Goal: Information Seeking & Learning: Learn about a topic

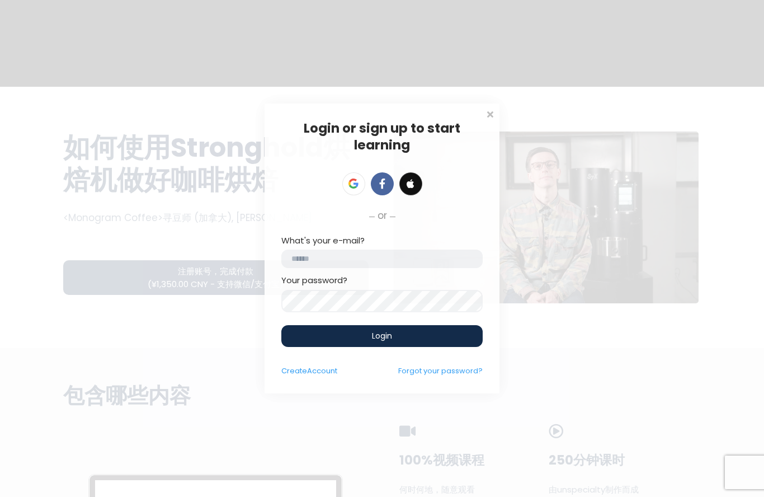
scroll to position [6, 0]
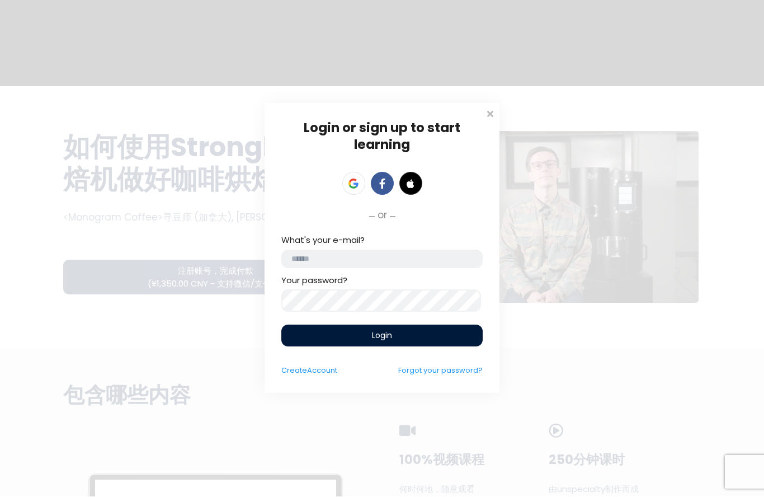
type input "**********"
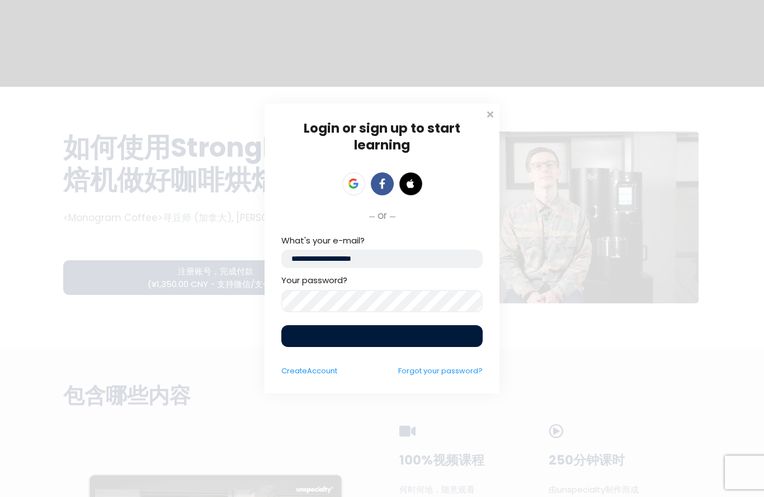
click at [330, 340] on div "Login" at bounding box center [381, 336] width 201 height 22
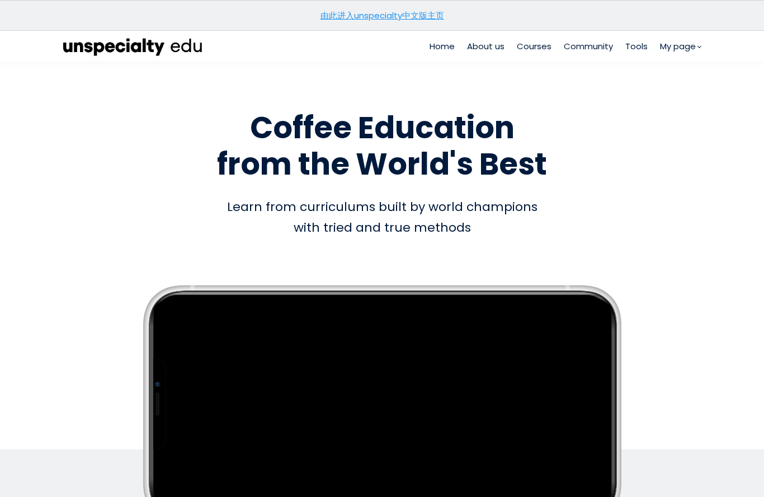
click at [526, 41] on span "Courses" at bounding box center [534, 46] width 35 height 13
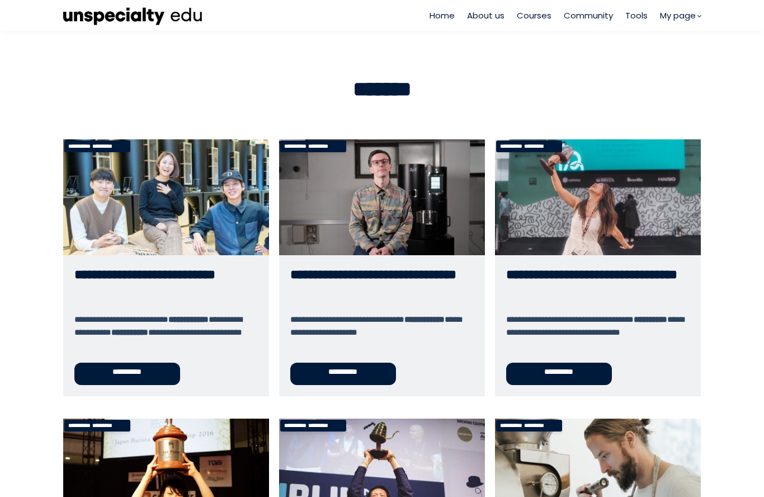
click at [0, 0] on link "My page" at bounding box center [0, 0] width 0 height 0
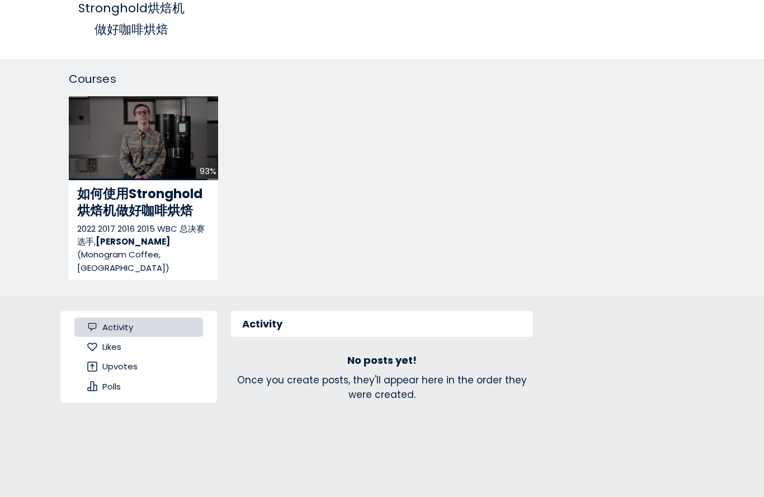
scroll to position [276, 0]
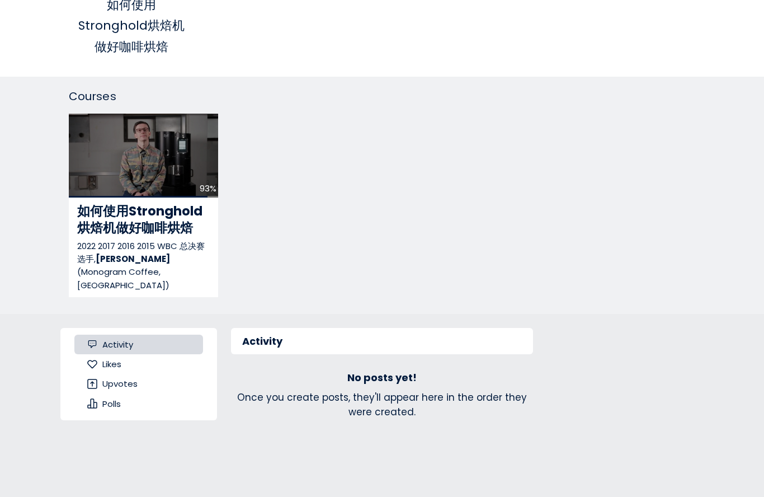
click at [93, 221] on span "如何使用Stronghold烘焙机做好咖啡烘焙" at bounding box center [139, 219] width 125 height 35
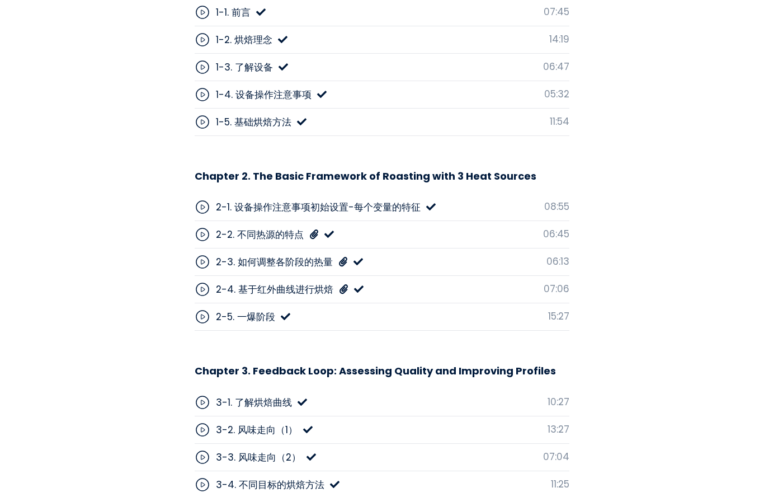
scroll to position [3450, 0]
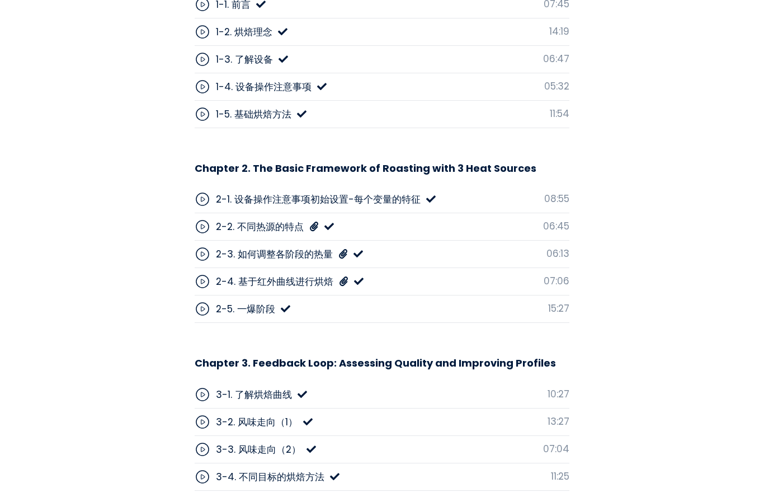
click at [474, 268] on div "2-4. 基于红外曲线进行烘焙 07:06" at bounding box center [382, 281] width 375 height 27
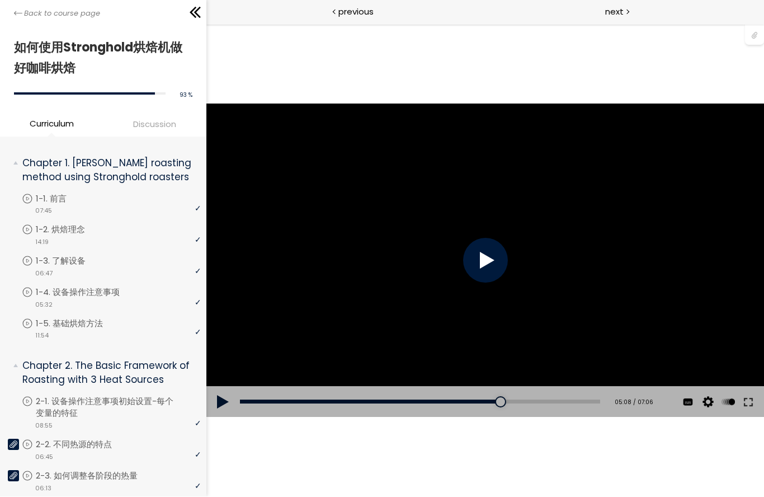
click at [485, 249] on div at bounding box center [484, 260] width 45 height 45
click at [745, 403] on button at bounding box center [748, 401] width 20 height 31
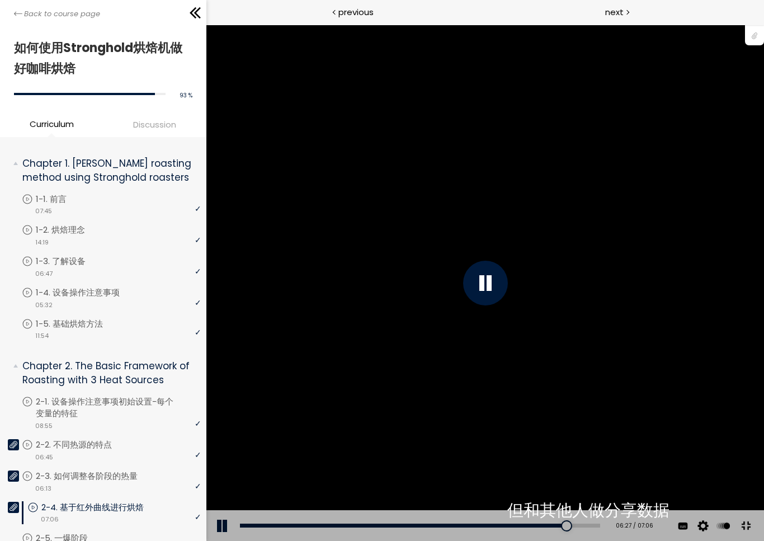
click at [212, 496] on button at bounding box center [223, 525] width 34 height 31
click at [209, 496] on button at bounding box center [223, 525] width 34 height 31
click at [211, 496] on button at bounding box center [223, 525] width 34 height 31
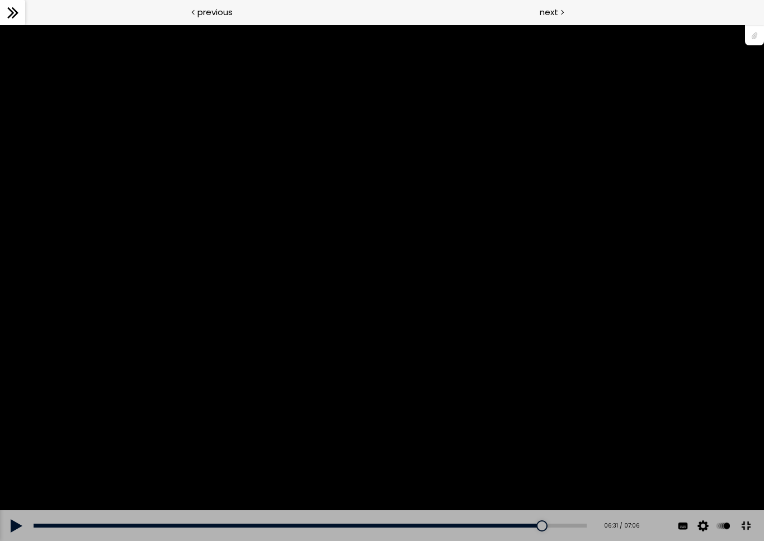
click at [43, 332] on div "您可以点击上方的 📎 下载烘焙曲线。" at bounding box center [382, 282] width 764 height 429
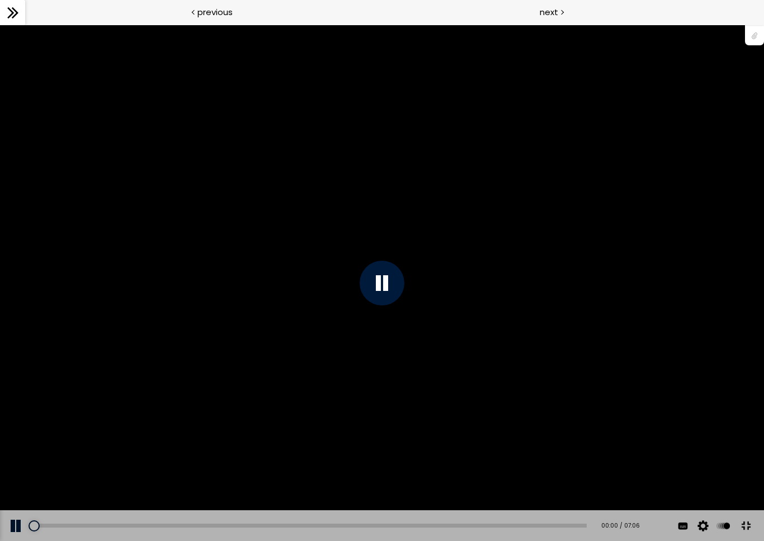
click at [639, 317] on div "您可以点击上方的 📎 下载烘焙曲线。" at bounding box center [382, 282] width 764 height 429
click at [670, 281] on div "您可以点击上方的 📎 下载烘焙曲线。" at bounding box center [382, 282] width 764 height 429
click at [40, 496] on div "00:05" at bounding box center [310, 525] width 553 height 4
click at [48, 496] on div "00:10" at bounding box center [310, 525] width 553 height 4
click at [663, 291] on div "您可以点击上方的 📎 下载烘焙曲线。" at bounding box center [382, 282] width 764 height 429
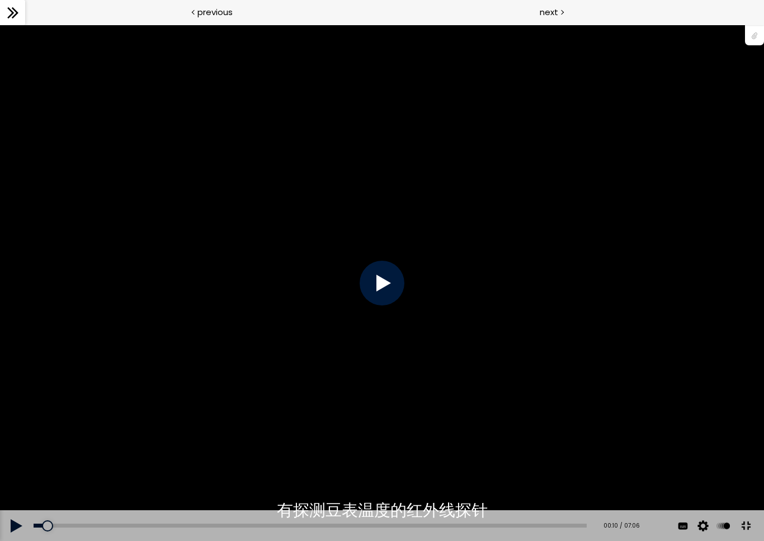
click at [662, 294] on div "您可以点击上方的 📎 下载烘焙曲线。" at bounding box center [382, 282] width 764 height 429
click at [7, 496] on button at bounding box center [17, 525] width 34 height 31
click at [14, 496] on button at bounding box center [17, 525] width 34 height 31
click at [705, 272] on div "您可以点击上方的 📎 下载烘焙曲线。" at bounding box center [382, 282] width 764 height 429
click at [698, 268] on div "您可以点击上方的 📎 下载烘焙曲线。" at bounding box center [382, 282] width 764 height 429
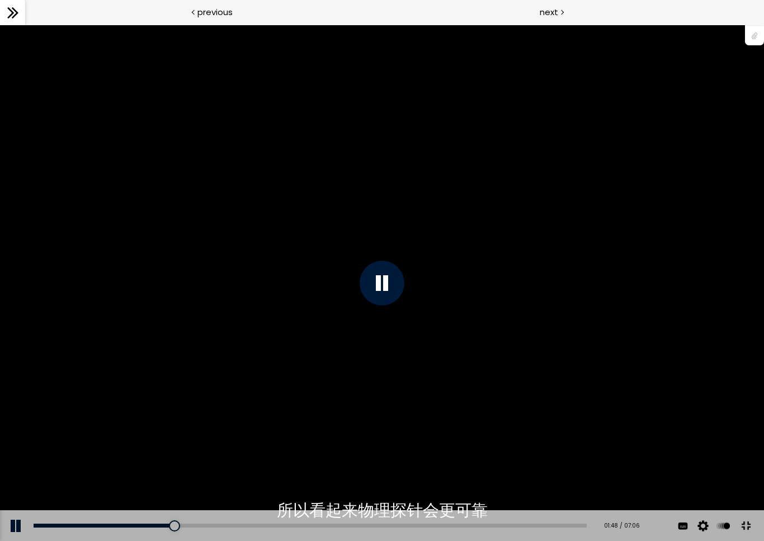
click at [700, 263] on div "您可以点击上方的 📎 下载烘焙曲线。" at bounding box center [382, 282] width 764 height 429
click at [700, 265] on div "您可以点击上方的 📎 下载烘焙曲线。" at bounding box center [382, 282] width 764 height 429
click at [13, 496] on button at bounding box center [17, 525] width 34 height 31
click at [566, 448] on div "您可以点击上方的 📎 下载烘焙曲线。" at bounding box center [382, 282] width 764 height 429
click at [385, 285] on div at bounding box center [382, 283] width 45 height 45
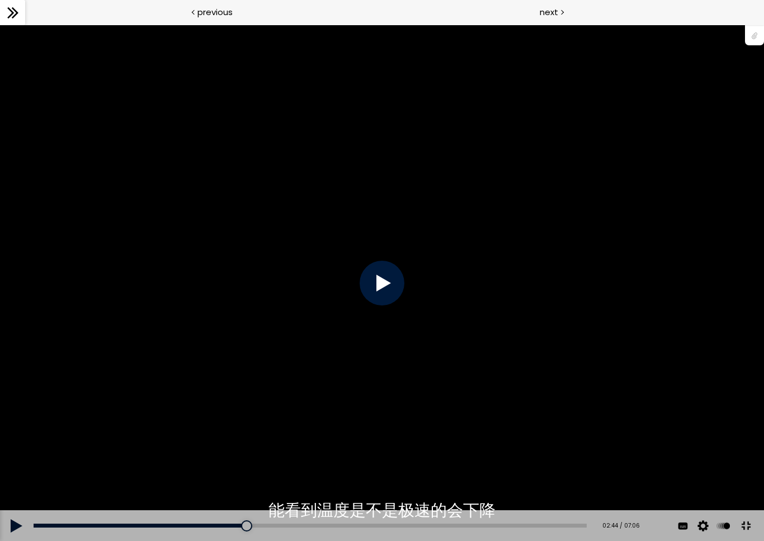
click at [390, 288] on div at bounding box center [382, 283] width 45 height 45
click at [350, 437] on div "您可以点击上方的 📎 下载烘焙曲线。" at bounding box center [382, 282] width 764 height 429
click at [237, 496] on div "02:20" at bounding box center [310, 525] width 553 height 4
click at [346, 428] on div "您可以点击上方的 📎 下载烘焙曲线。" at bounding box center [382, 282] width 764 height 429
click at [564, 412] on div "您可以点击上方的 📎 下载烘焙曲线。" at bounding box center [382, 282] width 764 height 429
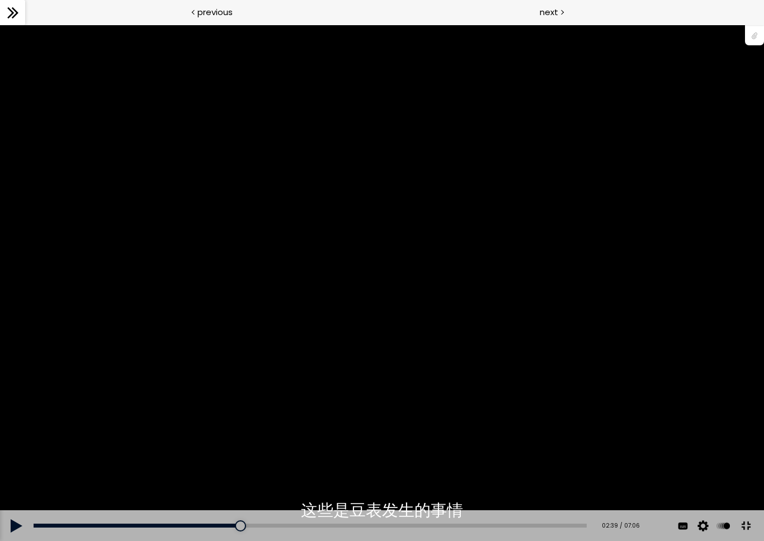
click at [377, 286] on div "您可以点击上方的 📎 下载烘焙曲线。" at bounding box center [382, 282] width 764 height 429
click at [377, 290] on div at bounding box center [382, 283] width 45 height 45
click at [388, 296] on div at bounding box center [382, 283] width 45 height 45
click at [410, 423] on div "您可以点击上方的 📎 下载烘焙曲线。" at bounding box center [382, 282] width 764 height 429
click at [428, 408] on div "您可以点击上方的 📎 下载烘焙曲线。" at bounding box center [382, 282] width 764 height 429
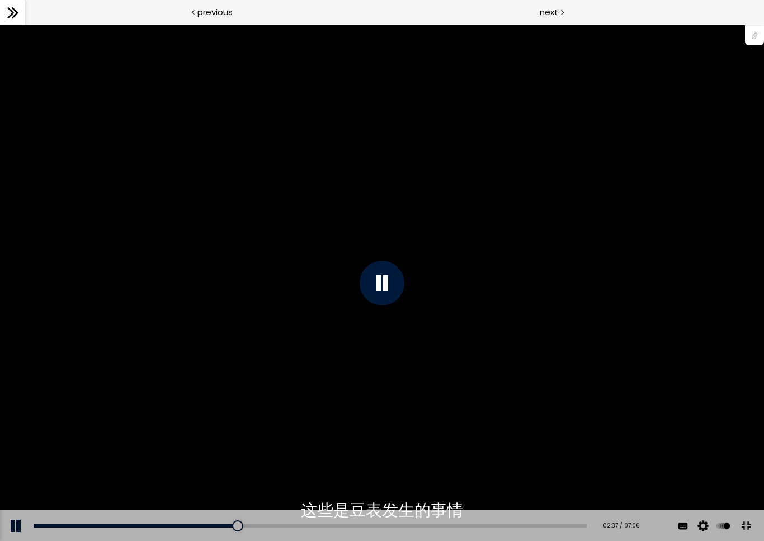
click at [381, 446] on div "您可以点击上方的 📎 下载烘焙曲线。" at bounding box center [382, 282] width 764 height 429
click at [400, 424] on div "您可以点击上方的 📎 下载烘焙曲线。" at bounding box center [382, 282] width 764 height 429
click at [478, 436] on div "您可以点击上方的 📎 下载烘焙曲线。" at bounding box center [382, 282] width 764 height 429
click at [427, 326] on div "您可以点击上方的 📎 下载烘焙曲线。" at bounding box center [382, 282] width 764 height 429
click at [376, 302] on div at bounding box center [382, 283] width 45 height 45
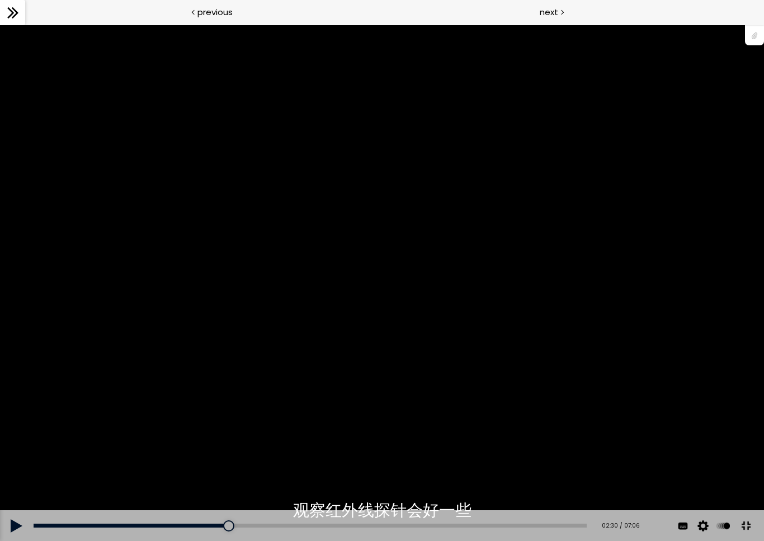
click at [381, 343] on div "您可以点击上方的 📎 下载烘焙曲线。" at bounding box center [382, 282] width 764 height 429
click at [428, 373] on div "您可以点击上方的 📎 下载烘焙曲线。" at bounding box center [382, 282] width 764 height 429
click at [251, 410] on div "您可以点击上方的 📎 下载烘焙曲线。" at bounding box center [382, 282] width 764 height 429
click at [253, 443] on div "您可以点击上方的 📎 下载烘焙曲线。" at bounding box center [382, 282] width 764 height 429
click at [209, 421] on div "您可以点击上方的 📎 下载烘焙曲线。" at bounding box center [382, 282] width 764 height 429
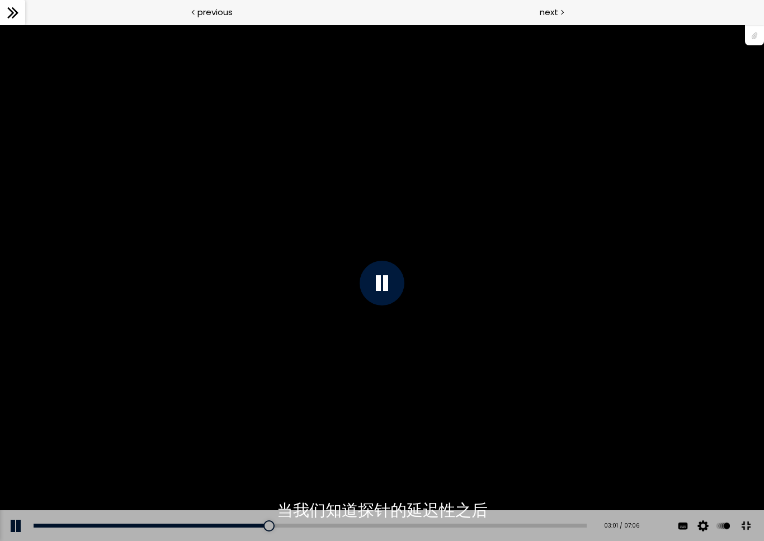
click at [205, 427] on div "您可以点击上方的 📎 下载烘焙曲线。" at bounding box center [382, 282] width 764 height 429
click at [216, 429] on div "您可以点击上方的 📎 下载烘焙曲线。" at bounding box center [382, 282] width 764 height 429
click at [26, 496] on button at bounding box center [17, 525] width 34 height 31
click at [247, 478] on div "您可以点击上方的 📎 下载烘焙曲线。" at bounding box center [382, 282] width 764 height 429
click at [39, 496] on div "02:22" at bounding box center [310, 525] width 553 height 4
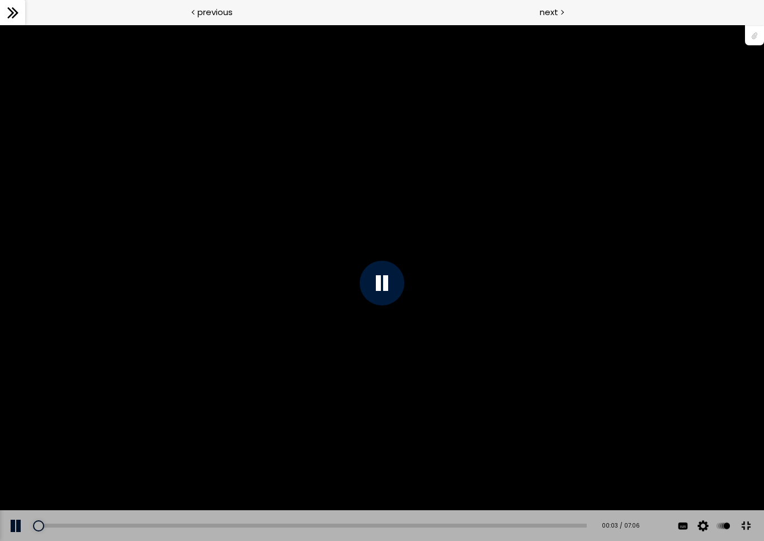
click at [16, 496] on button at bounding box center [17, 525] width 34 height 31
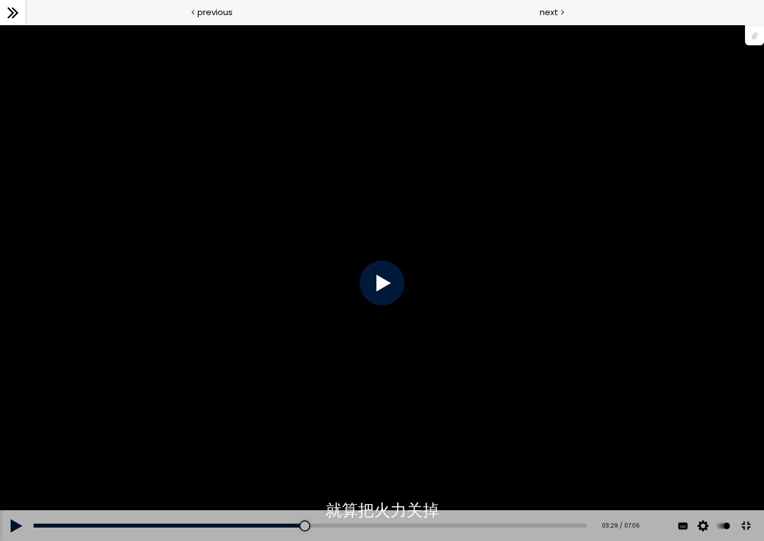
click at [235, 487] on div "您可以点击上方的 📎 下载烘焙曲线。" at bounding box center [382, 282] width 764 height 429
click at [206, 443] on div "您可以点击上方的 📎 下载烘焙曲线。" at bounding box center [382, 282] width 764 height 429
click at [141, 412] on div "您可以点击上方的 📎 下载烘焙曲线。" at bounding box center [382, 282] width 764 height 429
click at [303, 435] on div "您可以点击上方的 📎 下载烘焙曲线。" at bounding box center [382, 282] width 764 height 429
click at [140, 405] on div "您可以点击上方的 📎 下载烘焙曲线。" at bounding box center [382, 282] width 764 height 429
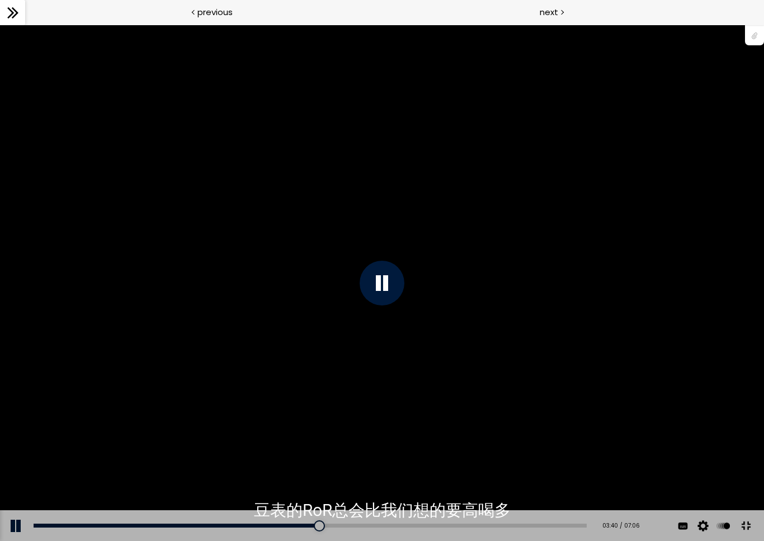
click at [358, 303] on div "您可以点击上方的 📎 下载烘焙曲线。" at bounding box center [382, 282] width 764 height 429
click at [419, 365] on div "您可以点击上方的 📎 下载烘焙曲线。" at bounding box center [382, 282] width 764 height 429
click at [398, 297] on div at bounding box center [382, 283] width 45 height 45
click at [409, 293] on div "您可以点击上方的 📎 下载烘焙曲线。" at bounding box center [382, 282] width 764 height 429
click at [343, 346] on div "您可以点击上方的 📎 下载烘焙曲线。" at bounding box center [382, 282] width 764 height 429
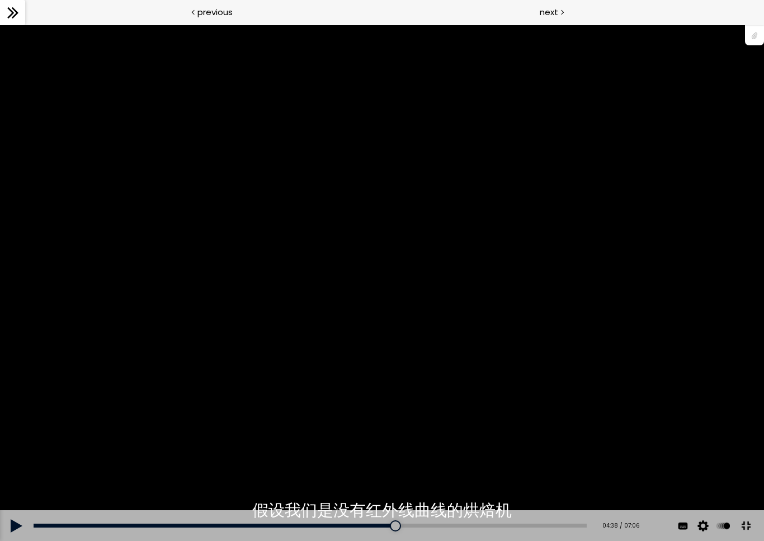
click at [462, 387] on div "您可以点击上方的 📎 下载烘焙曲线。" at bounding box center [382, 282] width 764 height 429
click at [387, 376] on div "您可以点击上方的 📎 下载烘焙曲线。" at bounding box center [382, 282] width 764 height 429
click at [467, 444] on div "您可以点击上方的 📎 下载烘焙曲线。" at bounding box center [382, 282] width 764 height 429
click at [468, 462] on div "您可以点击上方的 📎 下载烘焙曲线。" at bounding box center [382, 282] width 764 height 429
click at [473, 427] on div "您可以点击上方的 📎 下载烘焙曲线。" at bounding box center [382, 282] width 764 height 429
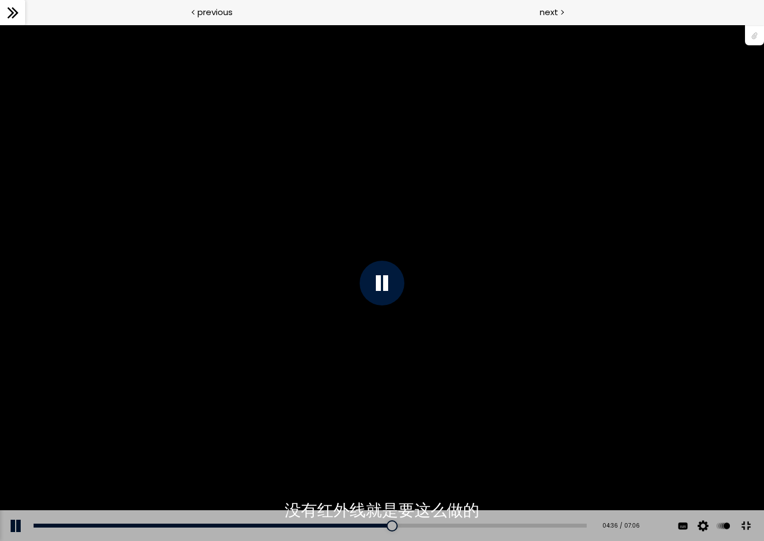
click at [462, 431] on div "您可以点击上方的 📎 下载烘焙曲线。" at bounding box center [382, 282] width 764 height 429
click at [468, 413] on div "您可以点击上方的 📎 下载烘焙曲线。" at bounding box center [382, 282] width 764 height 429
click at [372, 380] on div "您可以点击上方的 📎 下载烘焙曲线。" at bounding box center [382, 282] width 764 height 429
click at [356, 380] on div "您可以点击上方的 📎 下载烘焙曲线。" at bounding box center [382, 282] width 764 height 429
click at [460, 379] on div "您可以点击上方的 📎 下载烘焙曲线。" at bounding box center [382, 282] width 764 height 429
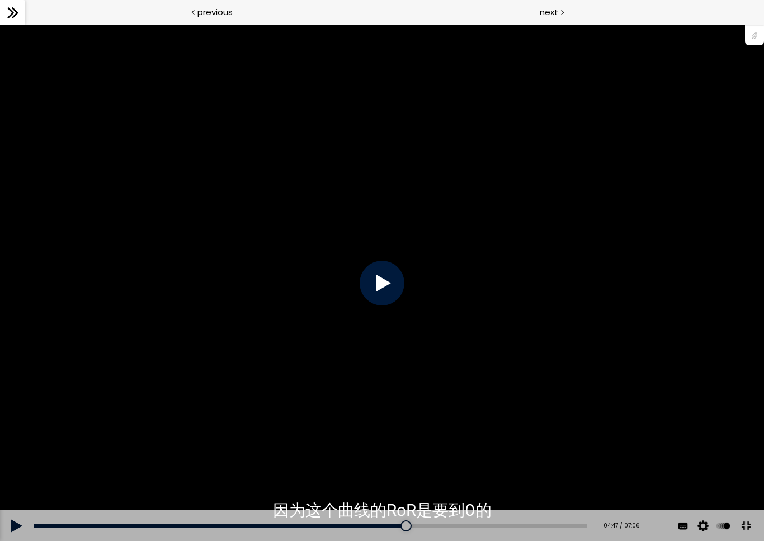
click at [461, 391] on div "您可以点击上方的 📎 下载烘焙曲线。" at bounding box center [382, 282] width 764 height 429
click at [478, 333] on div "您可以点击上方的 📎 下载烘焙曲线。" at bounding box center [382, 282] width 764 height 429
click at [381, 305] on div at bounding box center [382, 283] width 45 height 45
click at [267, 412] on div "您可以点击上方的 📎 下载烘焙曲线。" at bounding box center [382, 282] width 764 height 429
click at [294, 395] on div "您可以点击上方的 📎 下载烘焙曲线。" at bounding box center [382, 282] width 764 height 429
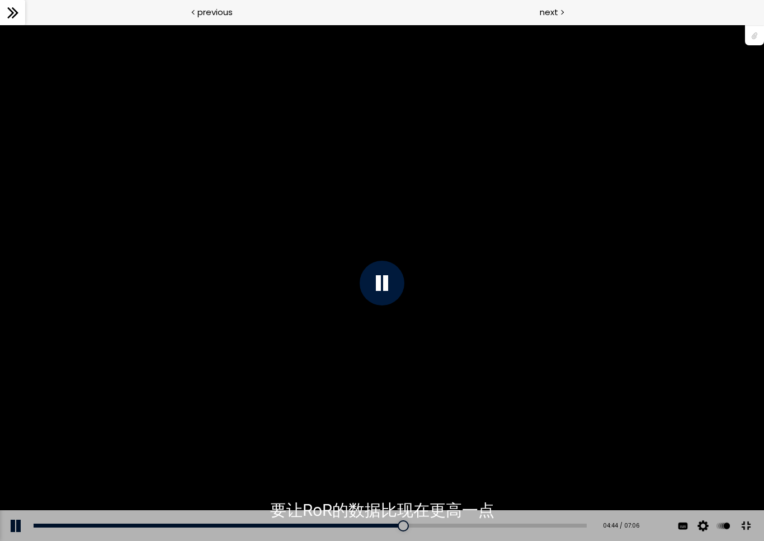
click at [382, 299] on div at bounding box center [382, 283] width 45 height 45
click at [484, 406] on div "您可以点击上方的 📎 下载烘焙曲线。" at bounding box center [382, 282] width 764 height 429
click at [592, 242] on div "您可以点击上方的 📎 下载烘焙曲线。" at bounding box center [382, 282] width 764 height 429
click at [367, 357] on div "您可以点击上方的 📎 下载烘焙曲线。" at bounding box center [382, 282] width 764 height 429
click at [421, 367] on div "您可以点击上方的 📎 下载烘焙曲线。" at bounding box center [382, 282] width 764 height 429
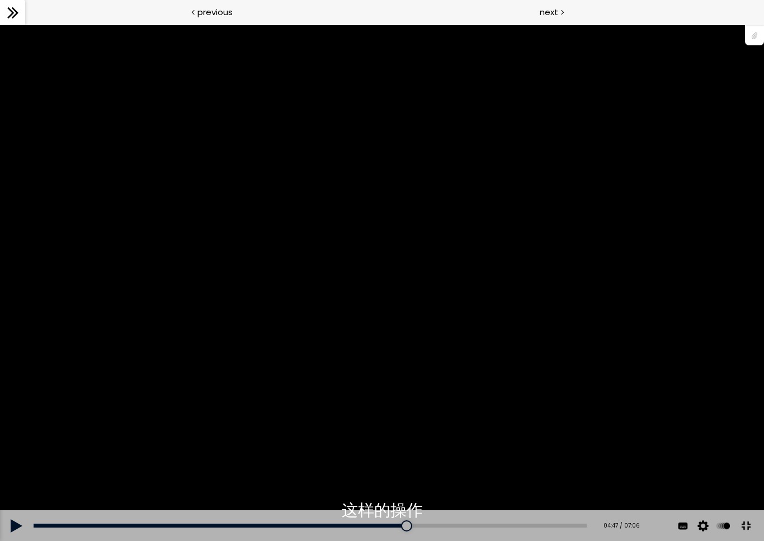
click at [314, 349] on div "您可以点击上方的 📎 下载烘焙曲线。" at bounding box center [382, 282] width 764 height 429
click at [321, 365] on div "您可以点击上方的 📎 下载烘焙曲线。" at bounding box center [382, 282] width 764 height 429
click at [296, 381] on div "您可以点击上方的 📎 下载烘焙曲线。" at bounding box center [382, 282] width 764 height 429
click at [279, 391] on div "您可以点击上方的 📎 下载烘焙曲线。" at bounding box center [382, 282] width 764 height 429
click at [316, 402] on div "您可以点击上方的 📎 下载烘焙曲线。" at bounding box center [382, 282] width 764 height 429
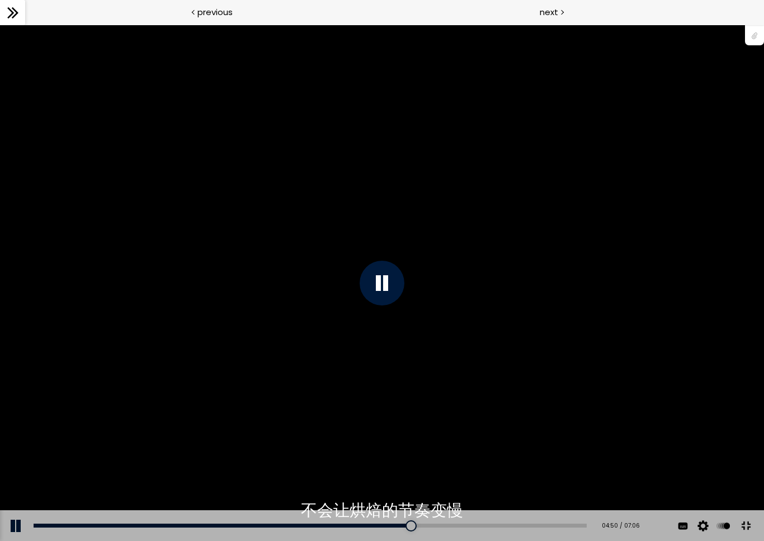
click at [303, 405] on div "您可以点击上方的 📎 下载烘焙曲线。" at bounding box center [382, 282] width 764 height 429
click at [414, 496] on div "04:46" at bounding box center [310, 525] width 553 height 4
click at [479, 415] on div "您可以点击上方的 📎 下载烘焙曲线。" at bounding box center [382, 282] width 764 height 429
click at [390, 296] on div at bounding box center [382, 283] width 45 height 45
click at [421, 317] on div "您可以点击上方的 📎 下载烘焙曲线。" at bounding box center [382, 282] width 764 height 429
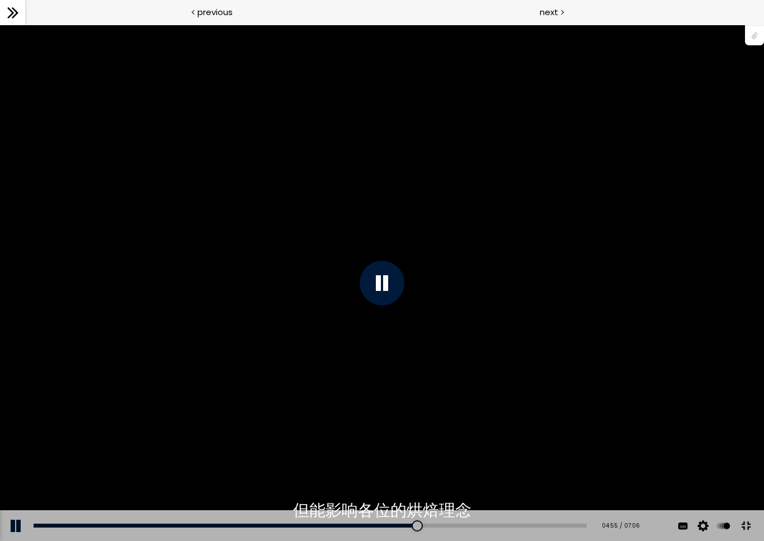
click at [412, 347] on div "您可以点击上方的 📎 下载烘焙曲线。" at bounding box center [382, 282] width 764 height 429
click at [432, 457] on div "您可以点击上方的 📎 下载烘焙曲线。" at bounding box center [382, 282] width 764 height 429
click at [465, 483] on div "您可以点击上方的 📎 下载烘焙曲线。" at bounding box center [382, 282] width 764 height 429
click at [469, 473] on div "您可以点击上方的 📎 下载烘焙曲线。" at bounding box center [382, 282] width 764 height 429
click at [480, 431] on div "您可以点击上方的 📎 下载烘焙曲线。" at bounding box center [382, 282] width 764 height 429
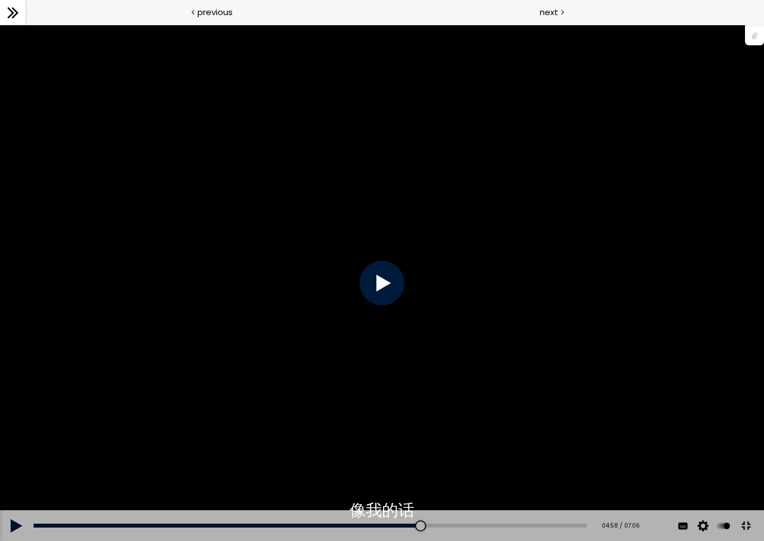
click at [420, 368] on div "您可以点击上方的 📎 下载烘焙曲线。" at bounding box center [382, 282] width 764 height 429
click at [384, 291] on div at bounding box center [382, 283] width 45 height 45
click at [382, 292] on div at bounding box center [382, 283] width 45 height 45
click at [389, 290] on div at bounding box center [382, 283] width 45 height 45
click at [410, 371] on div "您可以点击上方的 📎 下载烘焙曲线。" at bounding box center [382, 282] width 764 height 429
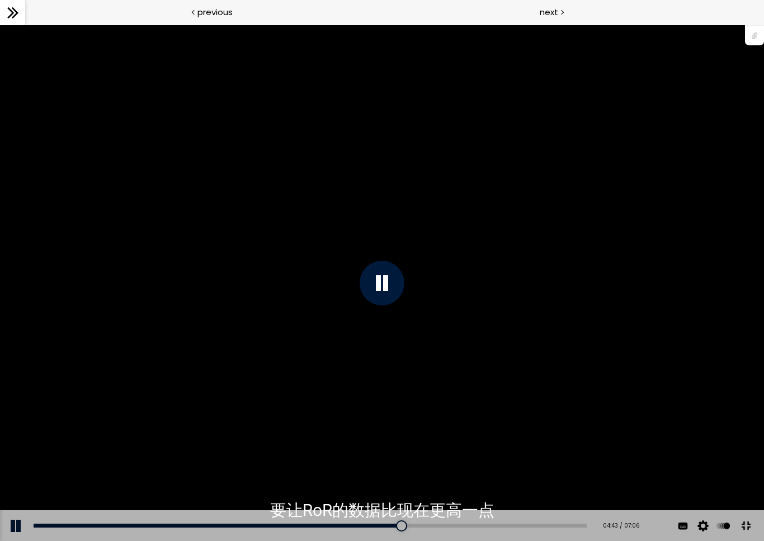
click at [427, 367] on div "您可以点击上方的 📎 下载烘焙曲线。" at bounding box center [382, 282] width 764 height 429
click at [448, 386] on div "您可以点击上方的 📎 下载烘焙曲线。" at bounding box center [382, 282] width 764 height 429
click at [401, 316] on div "您可以点击上方的 📎 下载烘焙曲线。" at bounding box center [382, 282] width 764 height 429
click at [455, 323] on div "您可以点击上方的 📎 下载烘焙曲线。" at bounding box center [382, 282] width 764 height 429
click at [494, 394] on div "您可以点击上方的 📎 下载烘焙曲线。" at bounding box center [382, 282] width 764 height 429
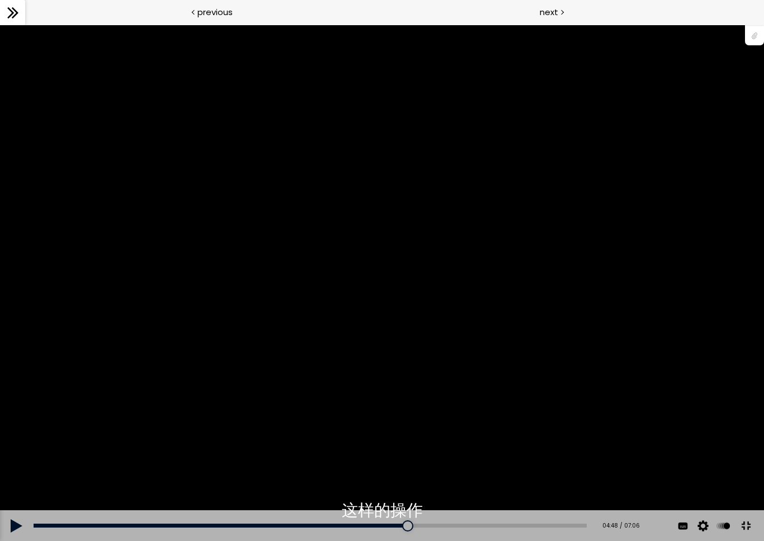
click at [500, 395] on div "您可以点击上方的 📎 下载烘焙曲线。" at bounding box center [382, 282] width 764 height 429
click at [511, 384] on div "您可以点击上方的 📎 下载烘焙曲线。" at bounding box center [382, 282] width 764 height 429
click at [460, 335] on div "您可以点击上方的 📎 下载烘焙曲线。" at bounding box center [382, 282] width 764 height 429
click at [475, 415] on div "您可以点击上方的 📎 下载烘焙曲线。" at bounding box center [382, 282] width 764 height 429
click at [490, 386] on div "您可以点击上方的 📎 下载烘焙曲线。" at bounding box center [382, 282] width 764 height 429
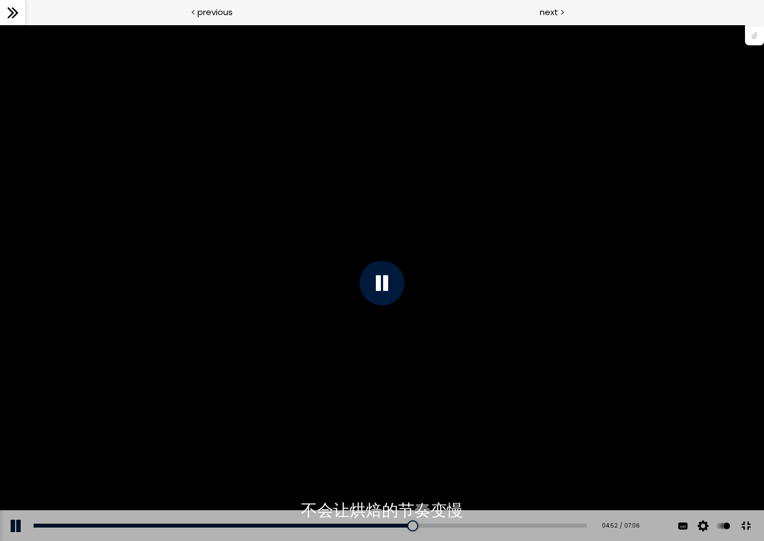
click at [236, 392] on div "您可以点击上方的 📎 下载烘焙曲线。" at bounding box center [382, 282] width 764 height 429
click at [253, 338] on div "您可以点击上方的 📎 下载烘焙曲线。" at bounding box center [382, 282] width 764 height 429
click at [147, 380] on div "您可以点击上方的 📎 下载烘焙曲线。" at bounding box center [382, 282] width 764 height 429
click at [521, 410] on div "您可以点击上方的 📎 下载烘焙曲线。" at bounding box center [382, 282] width 764 height 429
click at [561, 417] on div "您可以点击上方的 📎 下载烘焙曲线。" at bounding box center [382, 282] width 764 height 429
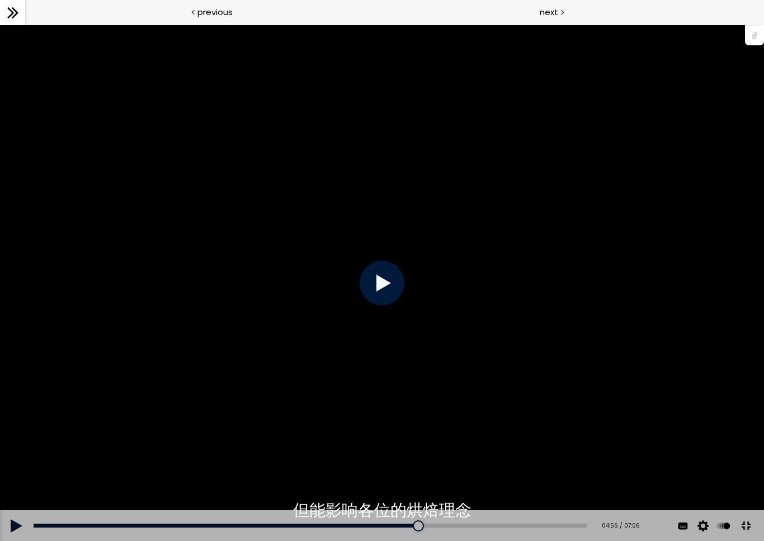
click at [471, 417] on div "您可以点击上方的 📎 下载烘焙曲线。" at bounding box center [382, 282] width 764 height 429
click at [425, 338] on div "您可以点击上方的 📎 下载烘焙曲线。" at bounding box center [382, 282] width 764 height 429
click at [584, 341] on div "您可以点击上方的 📎 下载烘焙曲线。" at bounding box center [382, 282] width 764 height 429
click at [386, 297] on div at bounding box center [382, 283] width 45 height 45
click at [389, 289] on div at bounding box center [382, 283] width 45 height 45
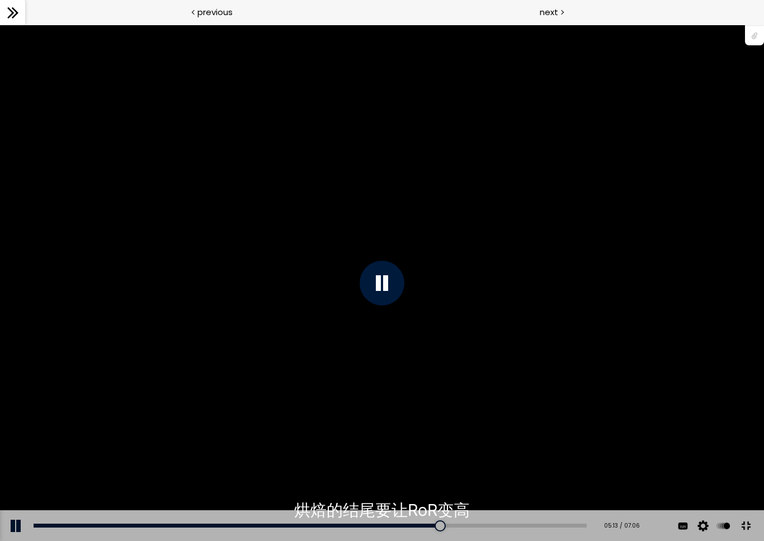
click at [388, 293] on div at bounding box center [382, 283] width 45 height 45
click at [384, 291] on div at bounding box center [382, 283] width 45 height 45
click at [385, 297] on div at bounding box center [382, 283] width 45 height 45
click at [205, 417] on div "您可以点击上方的 📎 下载烘焙曲线。" at bounding box center [382, 282] width 764 height 429
click at [317, 361] on div "您可以点击上方的 📎 下载烘焙曲线。" at bounding box center [382, 282] width 764 height 429
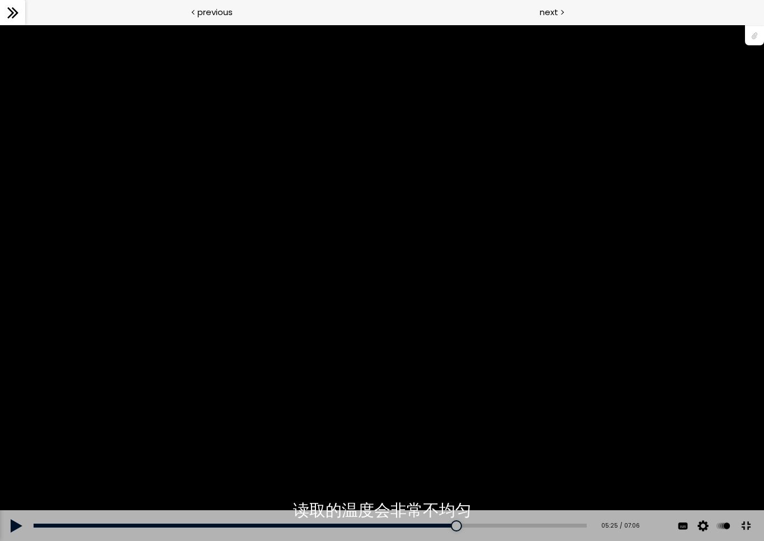
click at [374, 334] on div "您可以点击上方的 📎 下载烘焙曲线。" at bounding box center [382, 282] width 764 height 429
click at [410, 353] on div "您可以点击上方的 📎 下载烘焙曲线。" at bounding box center [382, 282] width 764 height 429
click at [487, 417] on div "您可以点击上方的 📎 下载烘焙曲线。" at bounding box center [382, 282] width 764 height 429
click at [560, 412] on div "您可以点击上方的 📎 下载烘焙曲线。" at bounding box center [382, 282] width 764 height 429
click at [253, 337] on div "您可以点击上方的 📎 下载烘焙曲线。" at bounding box center [382, 282] width 764 height 429
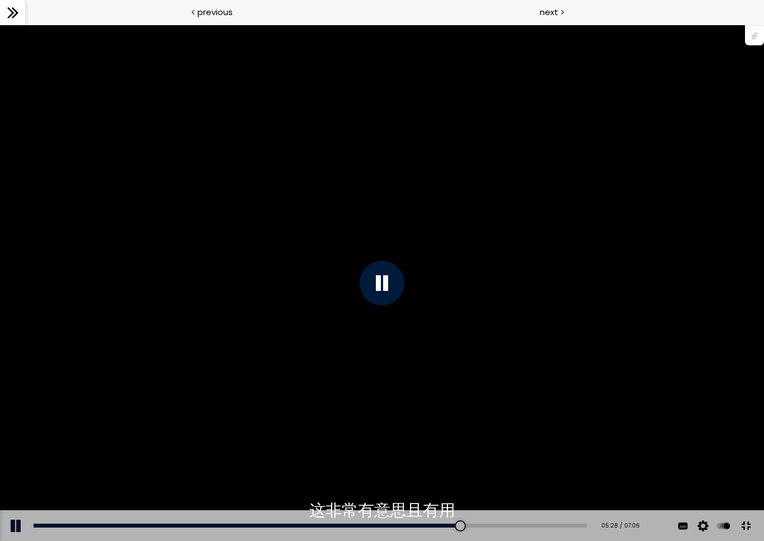
click at [220, 338] on div "您可以点击上方的 📎 下载烘焙曲线。" at bounding box center [382, 282] width 764 height 429
click at [517, 338] on div "您可以点击上方的 📎 下载烘焙曲线。" at bounding box center [382, 282] width 764 height 429
click at [495, 313] on div "您可以点击上方的 📎 下载烘焙曲线。" at bounding box center [382, 282] width 764 height 429
click at [339, 356] on div "您可以点击上方的 📎 下载烘焙曲线。" at bounding box center [382, 282] width 764 height 429
click at [503, 338] on div "您可以点击上方的 📎 下载烘焙曲线。" at bounding box center [382, 282] width 764 height 429
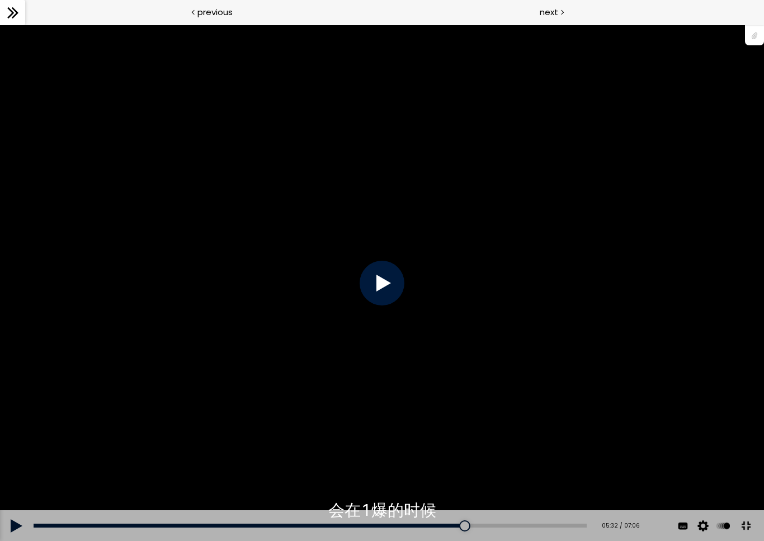
click at [518, 365] on div "您可以点击上方的 📎 下载烘焙曲线。" at bounding box center [382, 282] width 764 height 429
click at [555, 414] on div "您可以点击上方的 📎 下载烘焙曲线。" at bounding box center [382, 282] width 764 height 429
click at [513, 447] on div "您可以点击上方的 📎 下载烘焙曲线。" at bounding box center [382, 282] width 764 height 429
click at [525, 451] on div "您可以点击上方的 📎 下载烘焙曲线。" at bounding box center [382, 282] width 764 height 429
click at [538, 447] on div "您可以点击上方的 📎 下载烘焙曲线。" at bounding box center [382, 282] width 764 height 429
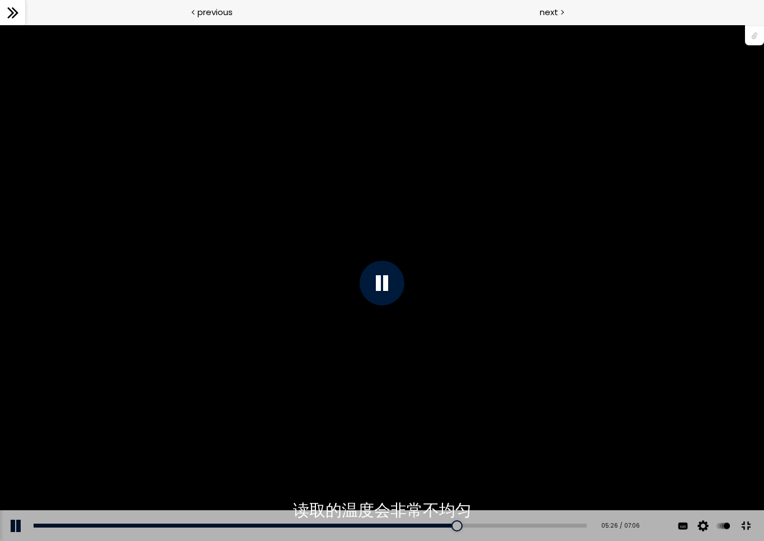
click at [534, 442] on div "您可以点击上方的 📎 下载烘焙曲线。" at bounding box center [382, 282] width 764 height 429
click at [487, 425] on div "您可以点击上方的 📎 下载烘焙曲线。" at bounding box center [382, 282] width 764 height 429
click at [400, 325] on div "您可以点击上方的 📎 下载烘焙曲线。" at bounding box center [382, 282] width 764 height 429
click at [398, 330] on div "您可以点击上方的 📎 下载烘焙曲线。" at bounding box center [382, 282] width 764 height 429
click at [397, 299] on div at bounding box center [382, 283] width 45 height 45
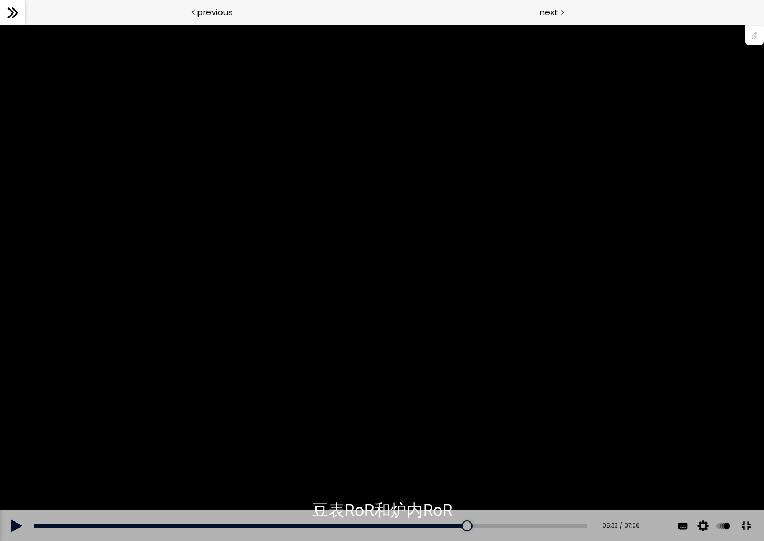
click at [390, 325] on div "您可以点击上方的 📎 下载烘焙曲线。" at bounding box center [382, 282] width 764 height 429
click at [445, 388] on div "您可以点击上方的 📎 下载烘焙曲线。" at bounding box center [382, 282] width 764 height 429
click at [444, 381] on div "您可以点击上方的 📎 下载烘焙曲线。" at bounding box center [382, 282] width 764 height 429
click at [387, 305] on div at bounding box center [382, 283] width 45 height 45
click at [405, 306] on div "您可以点击上方的 📎 下载烘焙曲线。" at bounding box center [382, 282] width 764 height 429
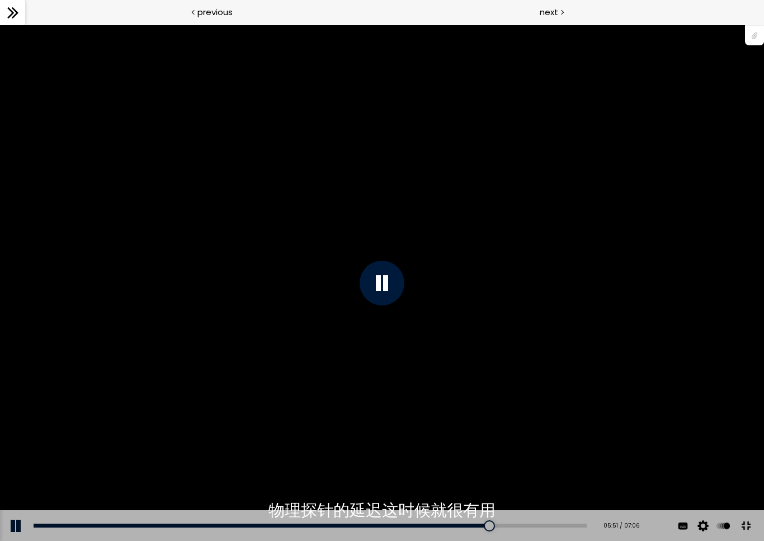
click at [408, 296] on div "您可以点击上方的 📎 下载烘焙曲线。" at bounding box center [382, 282] width 764 height 429
click at [400, 346] on div "您可以点击上方的 📎 下载烘焙曲线。" at bounding box center [382, 282] width 764 height 429
click at [421, 311] on div "您可以点击上方的 📎 下载烘焙曲线。" at bounding box center [382, 282] width 764 height 429
click at [409, 348] on div "您可以点击上方的 📎 下载烘焙曲线。" at bounding box center [382, 282] width 764 height 429
click at [429, 330] on div "您可以点击上方的 📎 下载烘焙曲线。" at bounding box center [382, 282] width 764 height 429
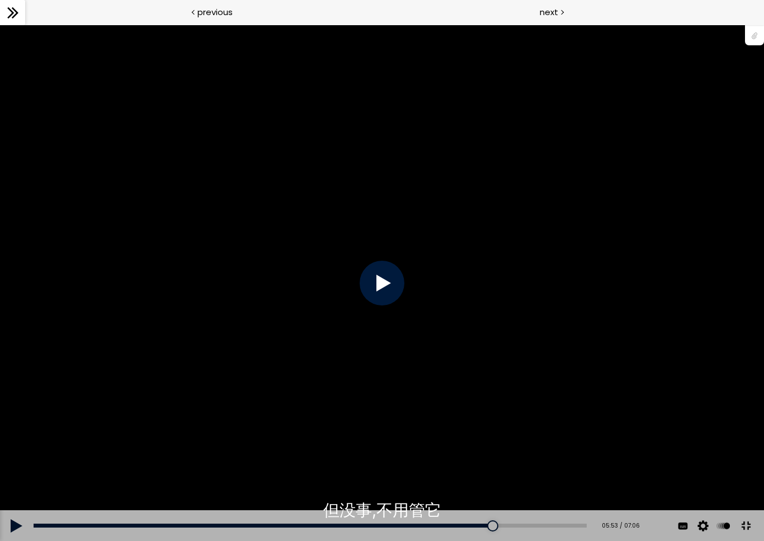
click at [420, 341] on div "您可以点击上方的 📎 下载烘焙曲线。" at bounding box center [382, 282] width 764 height 429
click at [448, 372] on div "您可以点击上方的 📎 下载烘焙曲线。" at bounding box center [382, 282] width 764 height 429
click at [435, 364] on div "您可以点击上方的 📎 下载烘焙曲线。" at bounding box center [382, 282] width 764 height 429
click at [446, 368] on div "您可以点击上方的 📎 下载烘焙曲线。" at bounding box center [382, 282] width 764 height 429
click at [414, 331] on div "您可以点击上方的 📎 下载烘焙曲线。" at bounding box center [382, 282] width 764 height 429
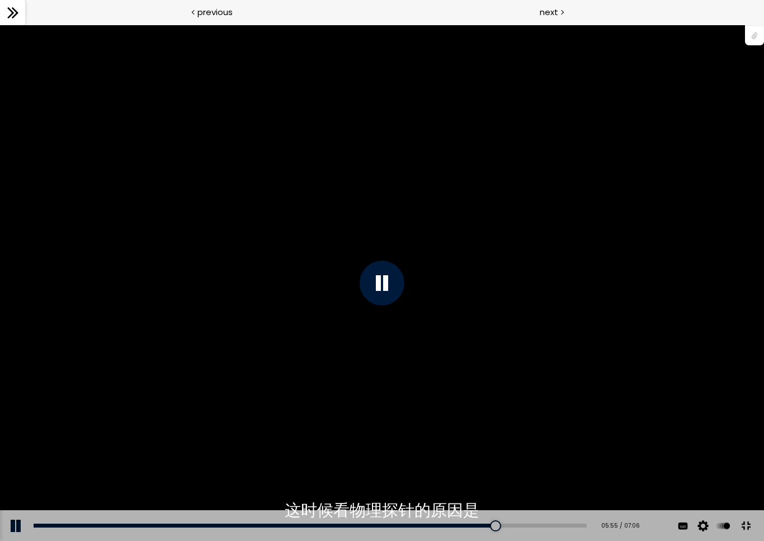
click at [456, 348] on div "您可以点击上方的 📎 下载烘焙曲线。" at bounding box center [382, 282] width 764 height 429
click at [436, 316] on div "您可以点击上方的 📎 下载烘焙曲线。" at bounding box center [382, 282] width 764 height 429
click at [441, 341] on div "您可以点击上方的 📎 下载烘焙曲线。" at bounding box center [382, 282] width 764 height 429
click at [421, 335] on div "您可以点击上方的 📎 下载烘焙曲线。" at bounding box center [382, 282] width 764 height 429
click at [436, 341] on div "您可以点击上方的 📎 下载烘焙曲线。" at bounding box center [382, 282] width 764 height 429
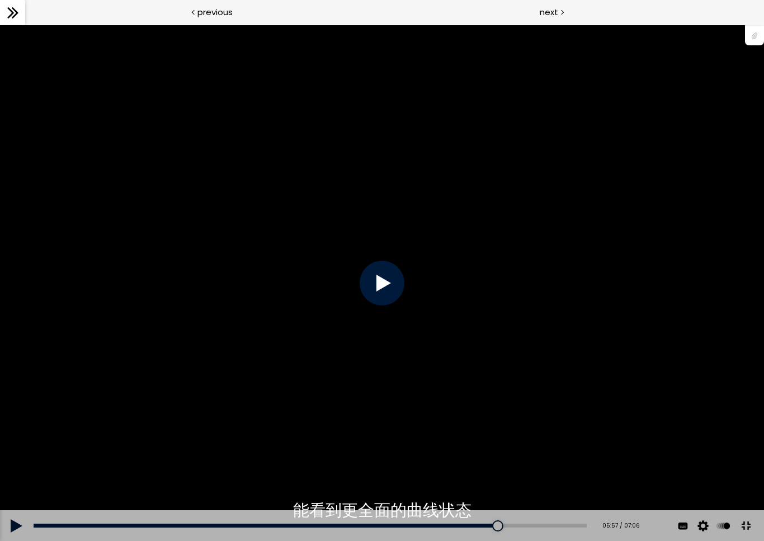
click at [226, 381] on div "您可以点击上方的 📎 下载烘焙曲线。" at bounding box center [382, 282] width 764 height 429
click at [100, 417] on div "您可以点击上方的 📎 下载烘焙曲线。" at bounding box center [382, 282] width 764 height 429
click at [96, 431] on div "您可以点击上方的 📎 下载烘焙曲线。" at bounding box center [382, 282] width 764 height 429
click at [92, 435] on div "您可以点击上方的 📎 下载烘焙曲线。" at bounding box center [382, 282] width 764 height 429
click at [92, 429] on div "您可以点击上方的 📎 下载烘焙曲线。" at bounding box center [382, 282] width 764 height 429
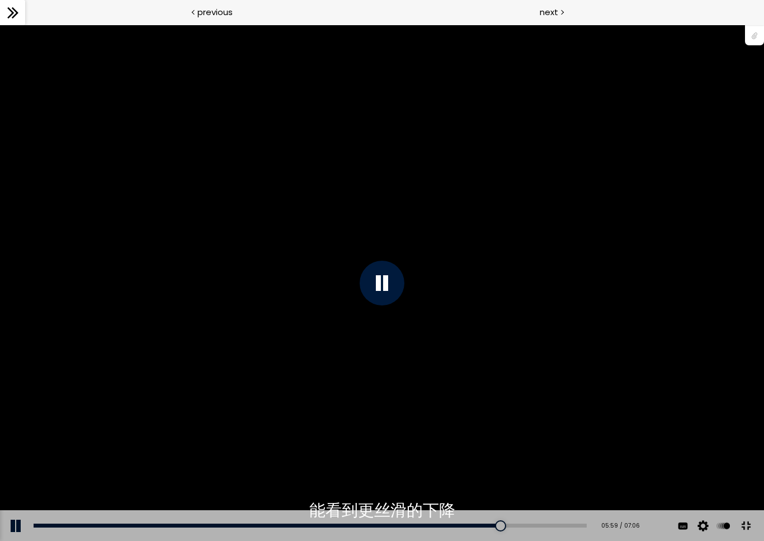
click at [97, 433] on div "您可以点击上方的 📎 下载烘焙曲线。" at bounding box center [382, 282] width 764 height 429
click at [87, 434] on div "您可以点击上方的 📎 下载烘焙曲线。" at bounding box center [382, 282] width 764 height 429
click at [109, 438] on div "您可以点击上方的 📎 下载烘焙曲线。" at bounding box center [382, 282] width 764 height 429
click at [107, 437] on div "您可以点击上方的 📎 下载烘焙曲线。" at bounding box center [382, 282] width 764 height 429
click at [105, 438] on div "您可以点击上方的 📎 下载烘焙曲线。" at bounding box center [382, 282] width 764 height 429
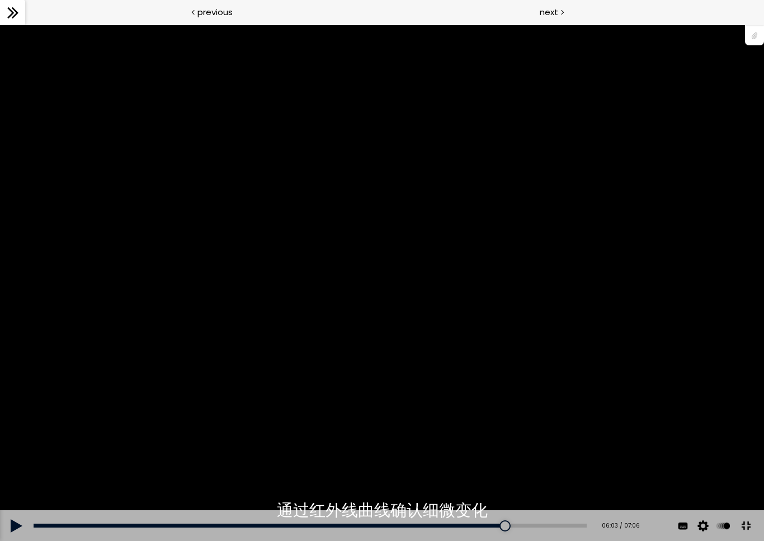
click at [114, 441] on div "您可以点击上方的 📎 下载烘焙曲线。" at bounding box center [382, 282] width 764 height 429
click at [119, 441] on div "您可以点击上方的 📎 下载烘焙曲线。" at bounding box center [382, 282] width 764 height 429
click at [5, 496] on button at bounding box center [17, 525] width 34 height 31
click at [13, 496] on button at bounding box center [17, 525] width 34 height 31
click at [518, 496] on div "Add chapter 05:22" at bounding box center [310, 525] width 553 height 31
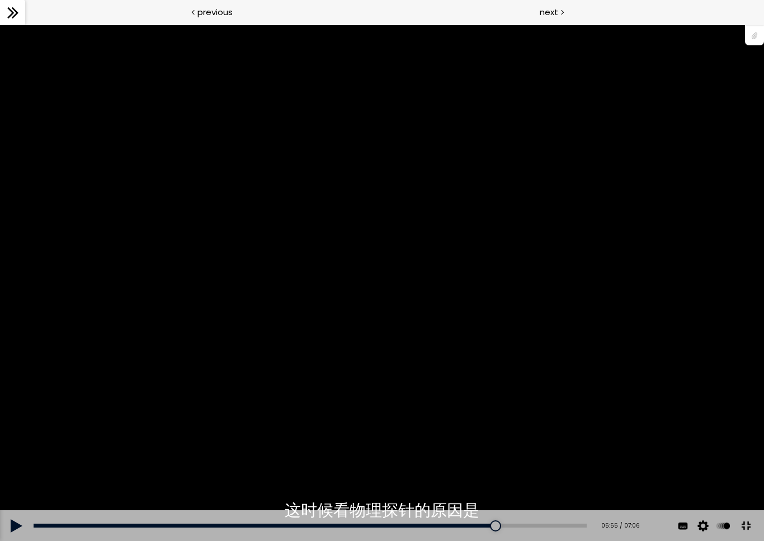
click at [11, 496] on button at bounding box center [17, 525] width 34 height 31
click at [3, 496] on button at bounding box center [17, 525] width 34 height 31
click at [485, 418] on div "您可以点击上方的 📎 下载烘焙曲线。" at bounding box center [382, 282] width 764 height 429
click at [502, 421] on div "您可以点击上方的 📎 下载烘焙曲线。" at bounding box center [382, 282] width 764 height 429
click at [535, 431] on div "您可以点击上方的 📎 下载烘焙曲线。" at bounding box center [382, 282] width 764 height 429
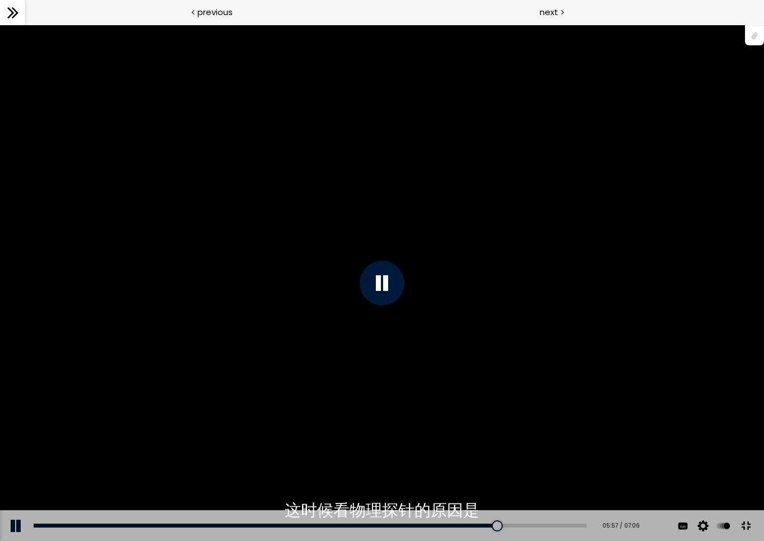
click at [452, 412] on div "您可以点击上方的 📎 下载烘焙曲线。" at bounding box center [382, 282] width 764 height 429
click at [473, 375] on div "您可以点击上方的 📎 下载烘焙曲线。" at bounding box center [382, 282] width 764 height 429
click at [386, 287] on div at bounding box center [382, 283] width 45 height 45
click at [382, 290] on div at bounding box center [382, 283] width 45 height 45
click at [384, 296] on div at bounding box center [382, 283] width 45 height 45
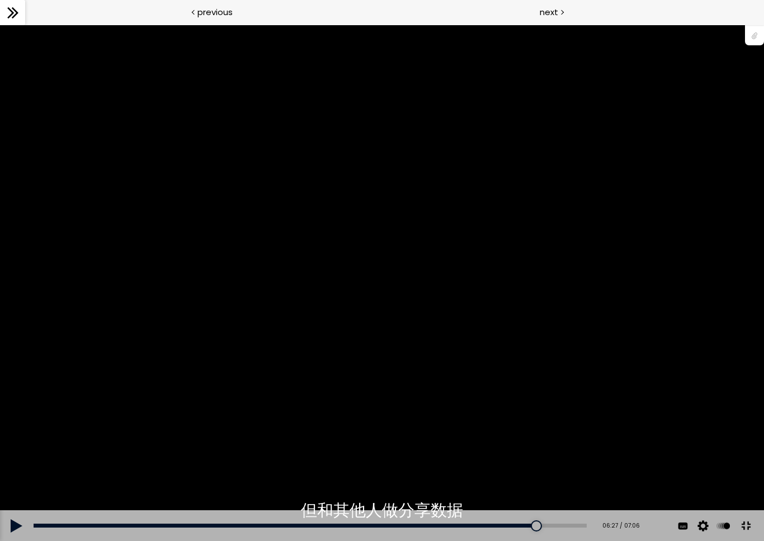
click at [492, 419] on div "您可以点击上方的 📎 下载烘焙曲线。" at bounding box center [382, 282] width 764 height 429
click at [470, 366] on div "您可以点击上方的 📎 下载烘焙曲线。" at bounding box center [382, 282] width 764 height 429
click at [373, 334] on div "您可以点击上方的 📎 下载烘焙曲线。" at bounding box center [382, 282] width 764 height 429
click at [444, 364] on div "您可以点击上方的 📎 下载烘焙曲线。" at bounding box center [382, 282] width 764 height 429
click at [440, 390] on div "您可以点击上方的 📎 下载烘焙曲线。" at bounding box center [382, 282] width 764 height 429
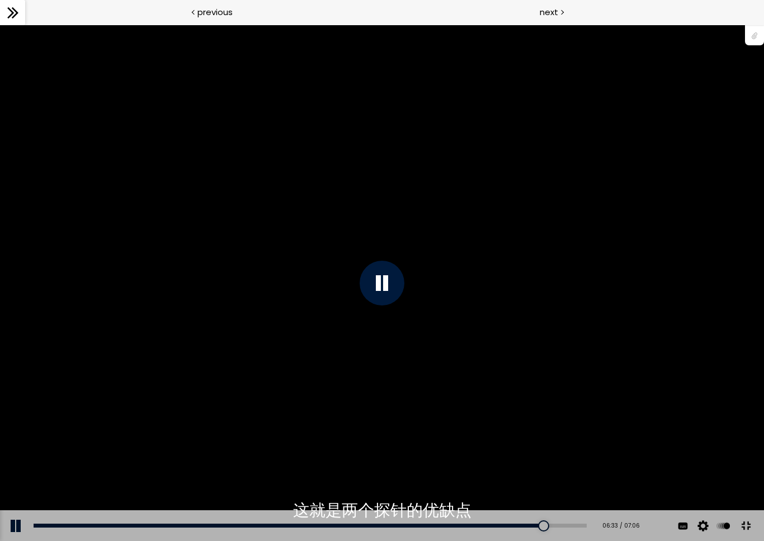
click at [389, 283] on div at bounding box center [382, 283] width 45 height 45
click at [478, 469] on div "您可以点击上方的 📎 下载烘焙曲线。" at bounding box center [382, 282] width 764 height 429
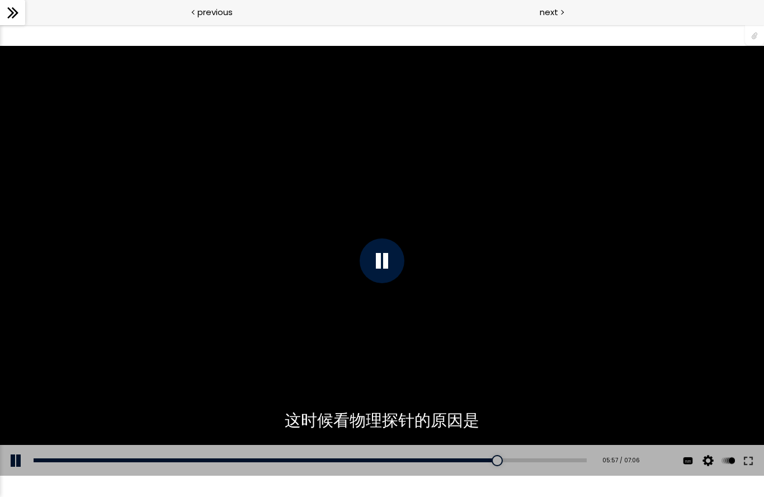
click at [22, 455] on button at bounding box center [17, 460] width 34 height 31
click at [11, 12] on icon at bounding box center [10, 12] width 7 height 11
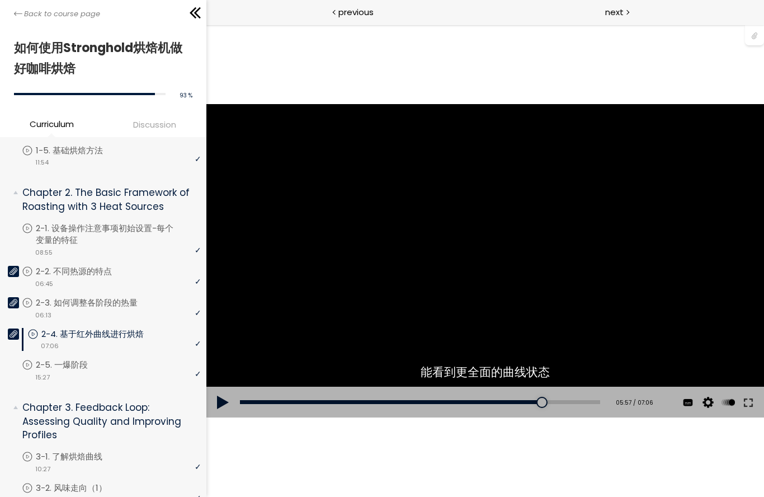
scroll to position [195, 0]
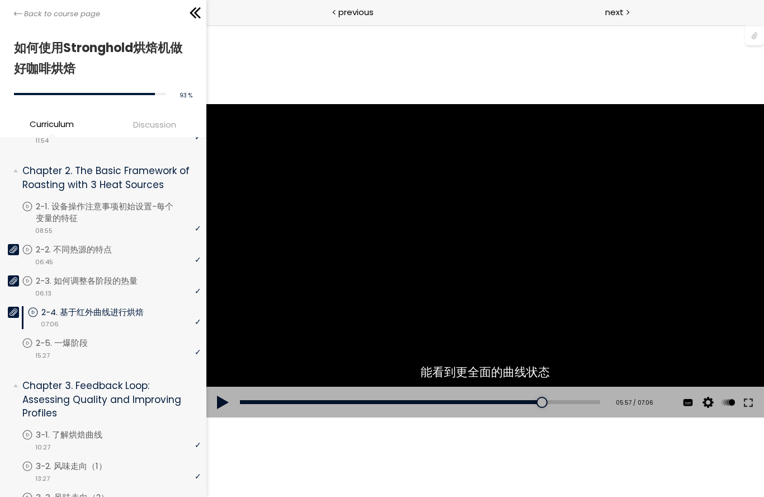
click at [230, 405] on button at bounding box center [223, 401] width 34 height 31
click at [490, 263] on div at bounding box center [484, 260] width 45 height 45
click at [536, 293] on div "您可以点击上方的 📎 下载烘焙曲线。" at bounding box center [485, 260] width 558 height 314
click at [750, 399] on button at bounding box center [748, 401] width 20 height 31
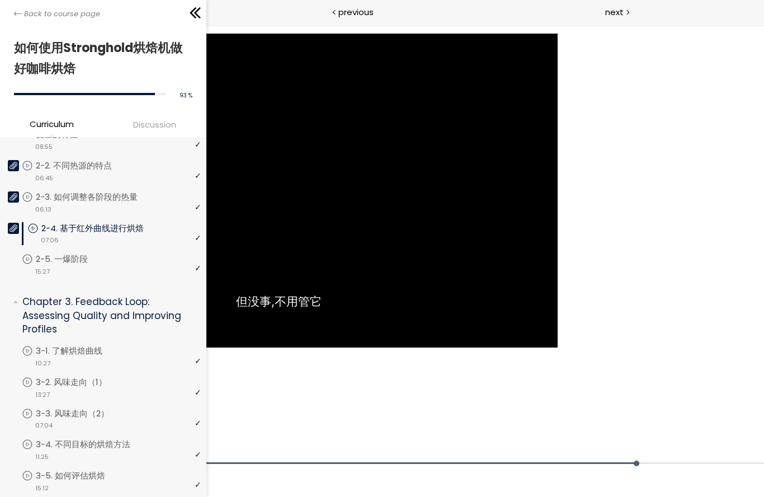
scroll to position [285, 0]
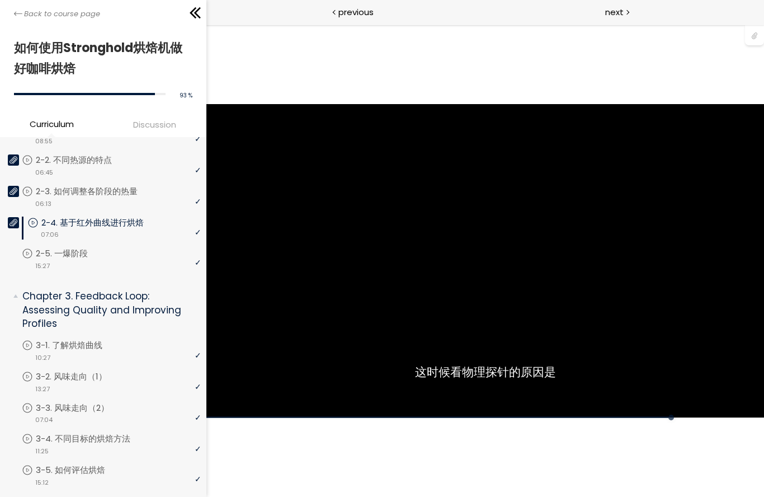
click at [606, 323] on div "您可以点击上方的 📎 下载烘焙曲线。" at bounding box center [485, 260] width 558 height 314
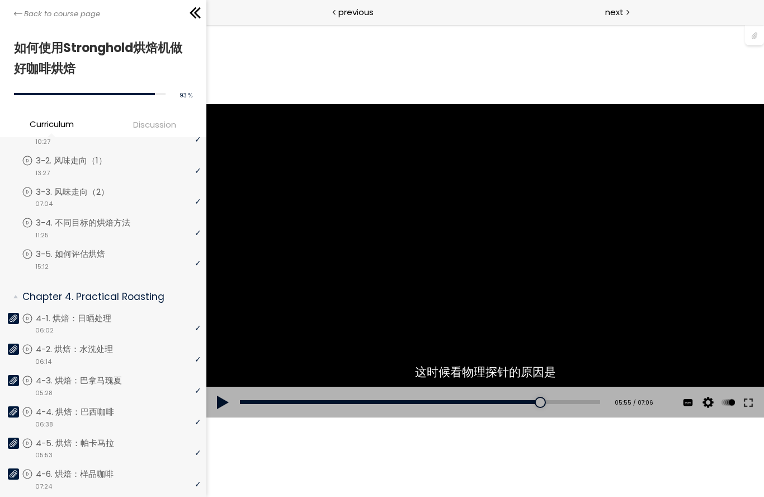
scroll to position [508, 0]
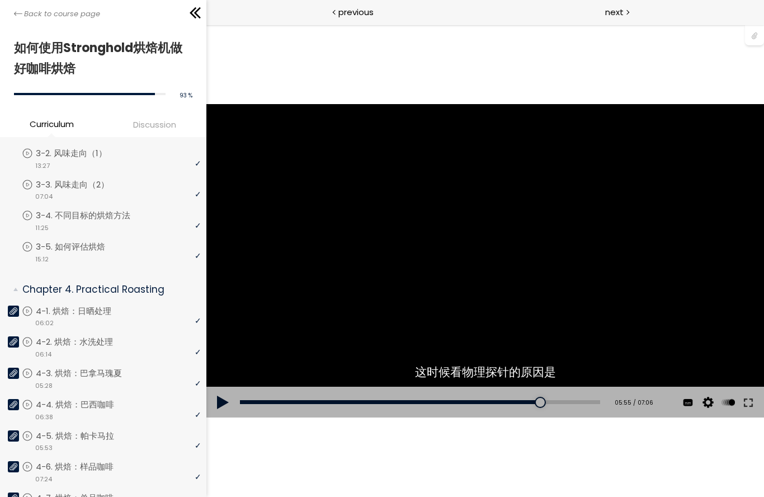
click at [113, 348] on div "video 06:14" at bounding box center [111, 353] width 179 height 11
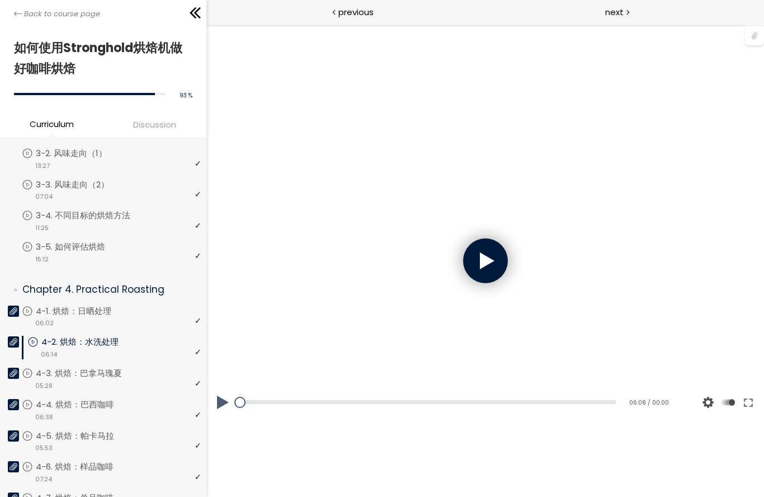
click at [494, 262] on div at bounding box center [484, 260] width 45 height 45
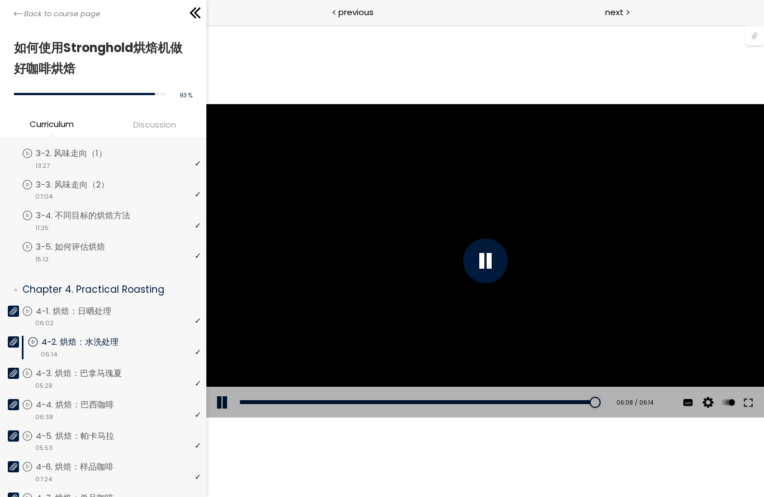
click at [747, 405] on button at bounding box center [748, 401] width 20 height 31
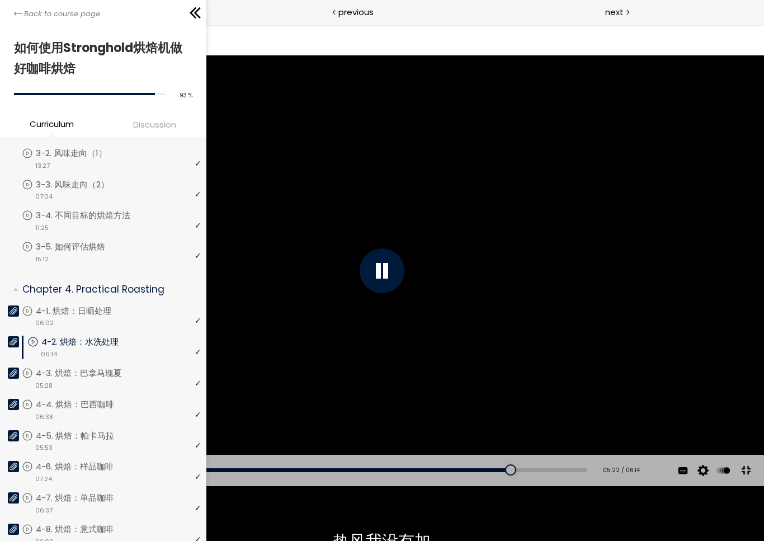
click at [380, 271] on div at bounding box center [382, 270] width 45 height 45
click at [501, 435] on div "使用的生咖啡豆数量：600克 您可以点击上方的 📎 下载烘焙曲线。 使用的生咖啡豆数量：600克" at bounding box center [382, 269] width 764 height 429
click at [423, 284] on div "使用的生咖啡豆数量：600克 您可以点击上方的 📎 下载烘焙曲线。 使用的生咖啡豆数量：600克" at bounding box center [382, 269] width 764 height 429
click at [536, 380] on div "使用的生咖啡豆数量：600克 您可以点击上方的 📎 下载烘焙曲线。 使用的生咖啡豆数量：600克" at bounding box center [382, 269] width 764 height 429
click at [574, 404] on div "使用的生咖啡豆数量：600克 您可以点击上方的 📎 下载烘焙曲线。 使用的生咖啡豆数量：600克" at bounding box center [382, 269] width 764 height 429
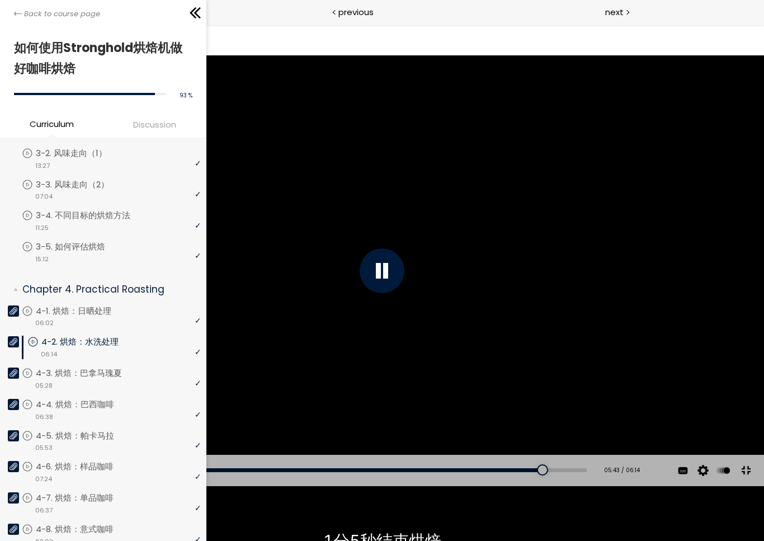
click at [551, 405] on div "使用的生咖啡豆数量：600克 您可以点击上方的 📎 下载烘焙曲线。 使用的生咖啡豆数量：600克" at bounding box center [382, 269] width 764 height 429
